Goal: Information Seeking & Learning: Check status

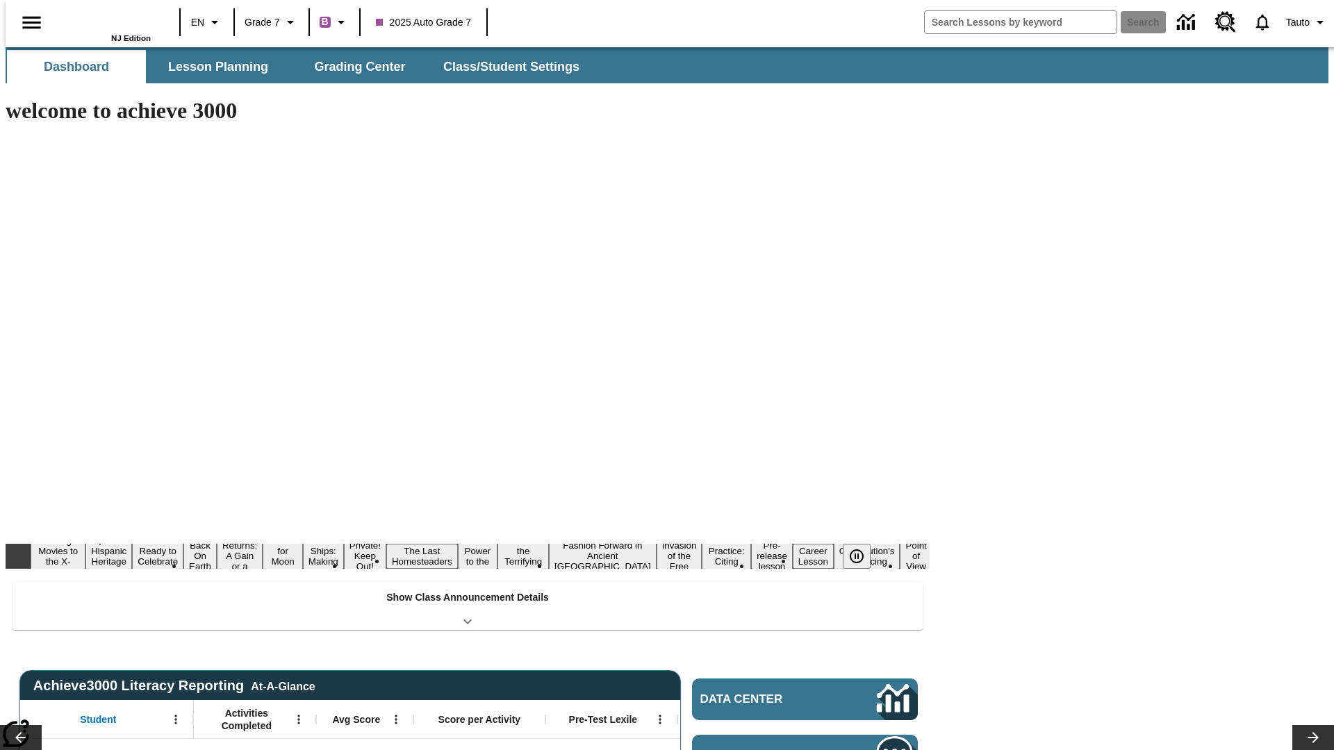
type input "-1"
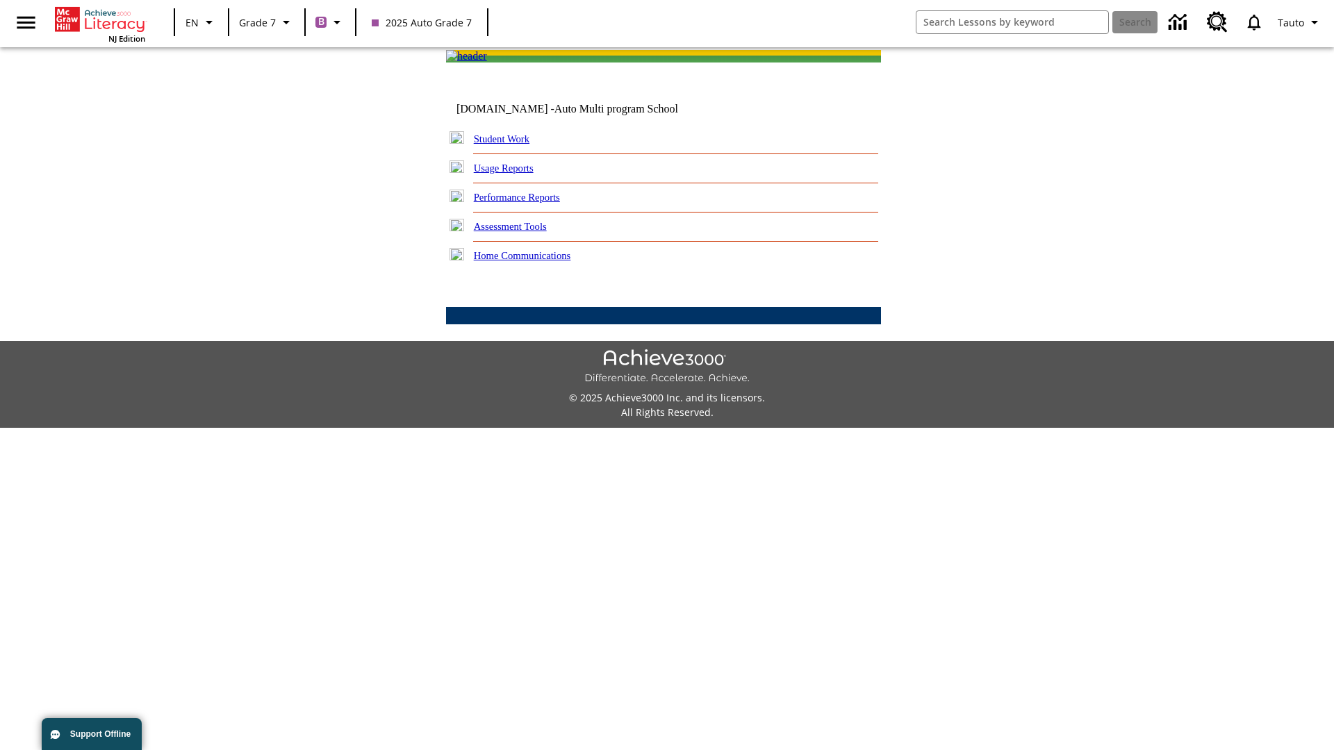
click at [532, 203] on link "Performance Reports" at bounding box center [517, 197] width 86 height 11
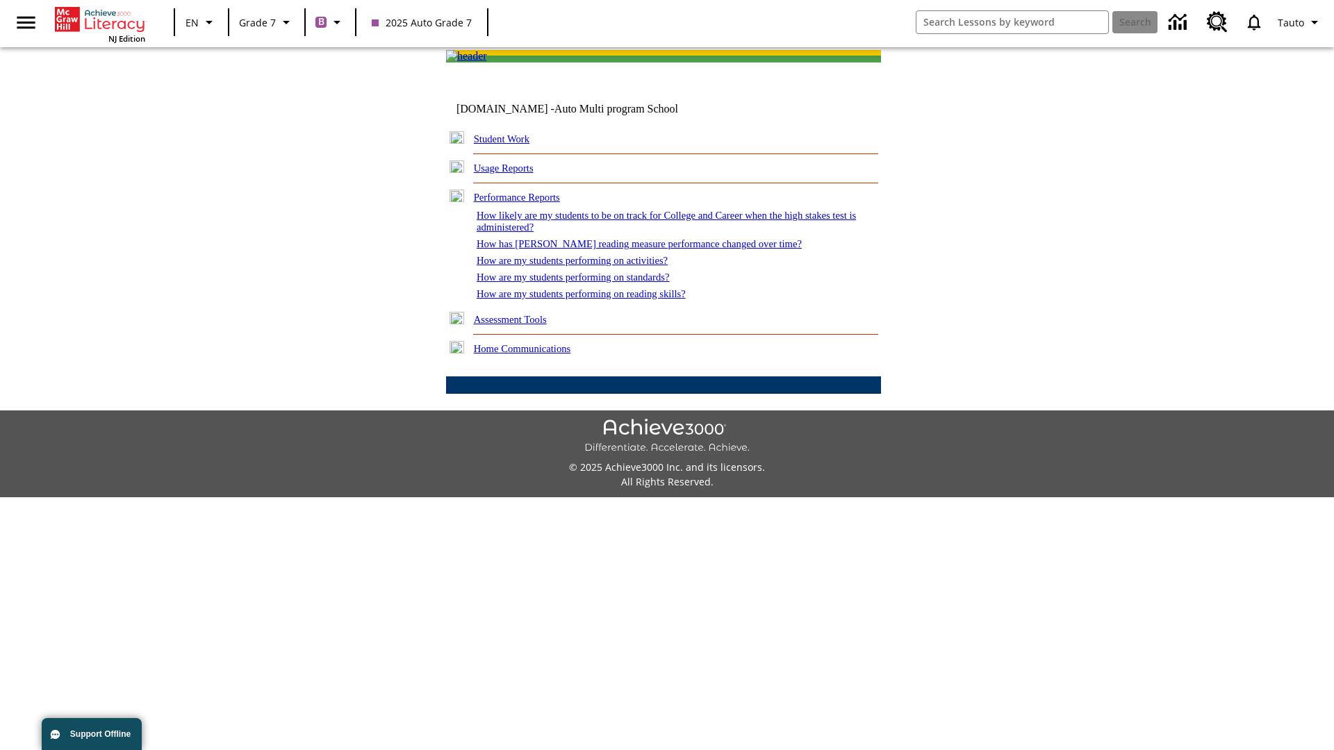
click at [595, 299] on link "How are my students performing on reading skills?" at bounding box center [581, 293] width 209 height 11
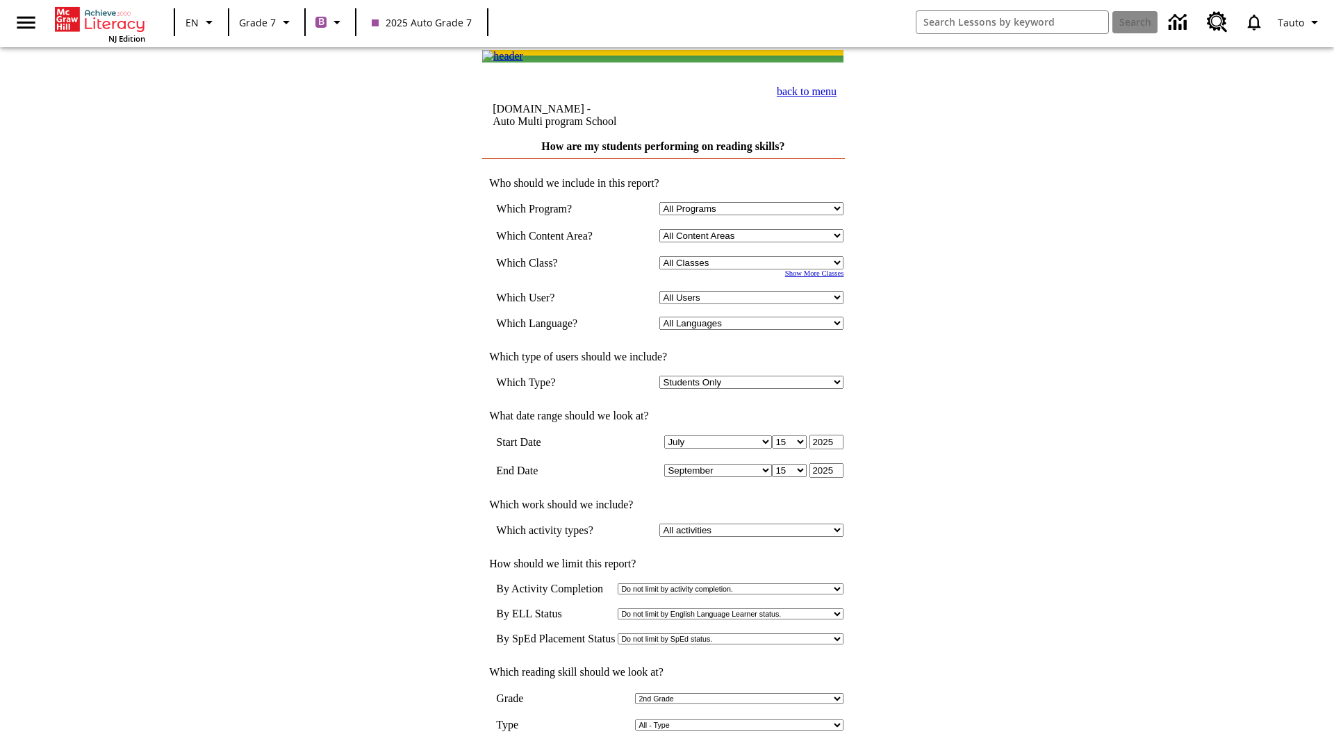
select select "2"
click at [664, 750] on input "View Report" at bounding box center [663, 764] width 67 height 15
select select "2348140"
